Goal: Use online tool/utility: Utilize a website feature to perform a specific function

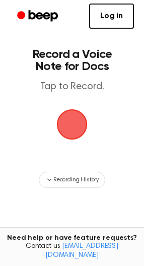
click at [79, 126] on span "button" at bounding box center [72, 125] width 31 height 31
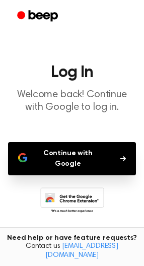
click at [75, 152] on button "Continue with Google" at bounding box center [72, 158] width 128 height 33
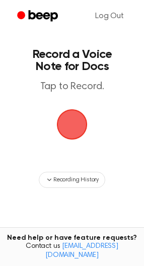
click at [69, 132] on span "button" at bounding box center [72, 125] width 31 height 31
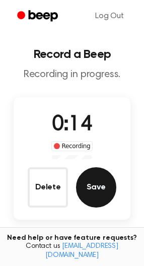
click at [98, 183] on button "Save" at bounding box center [96, 188] width 40 height 40
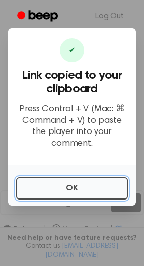
click at [98, 183] on button "OK" at bounding box center [72, 189] width 112 height 22
